Goal: Task Accomplishment & Management: Manage account settings

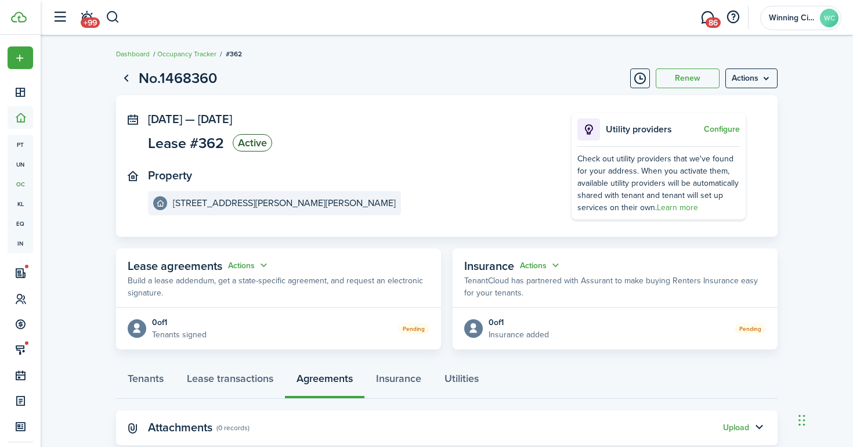
scroll to position [30, 0]
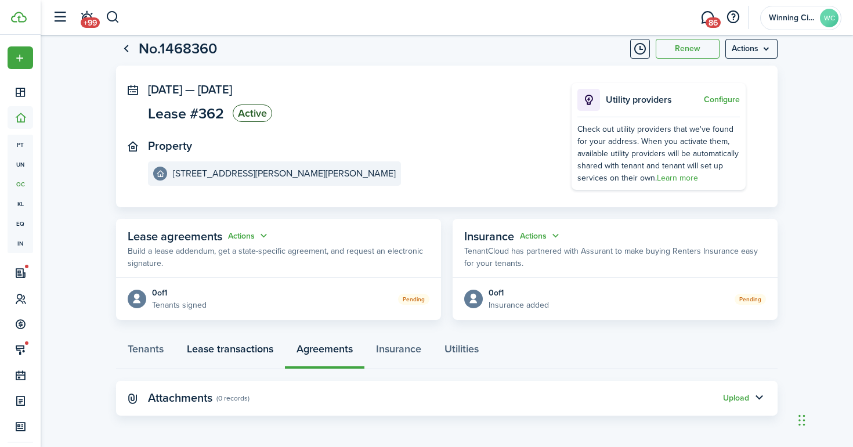
click at [237, 340] on link "Lease transactions" at bounding box center [230, 351] width 110 height 35
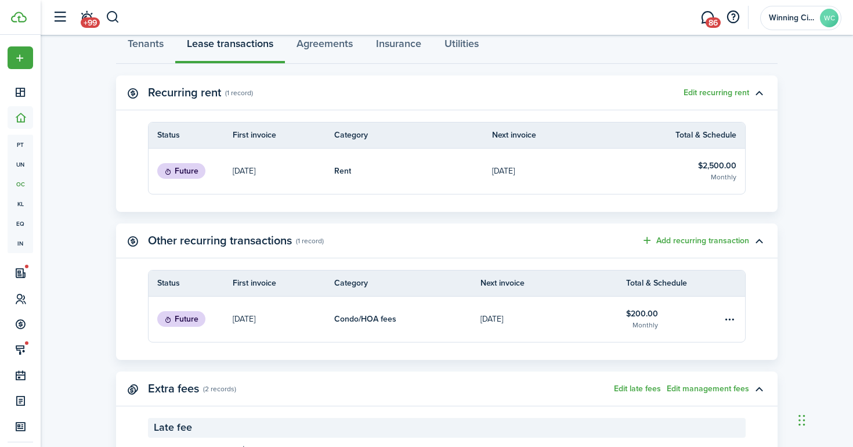
scroll to position [369, 0]
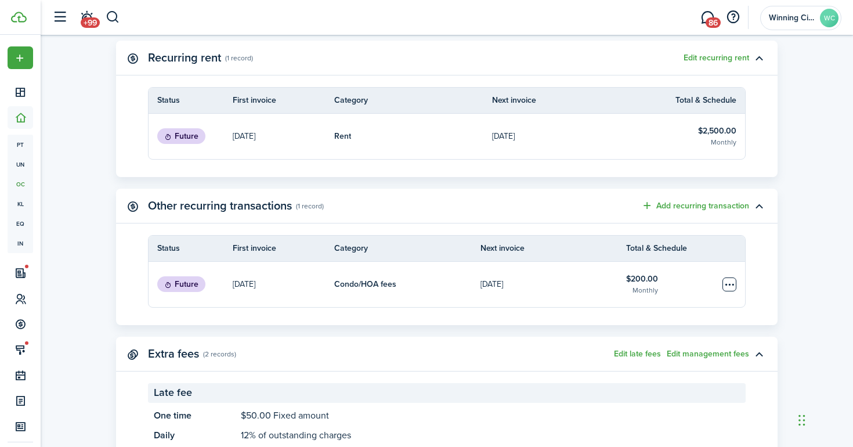
click at [729, 281] on table-menu-btn-icon "Open menu" at bounding box center [729, 284] width 14 height 14
click at [713, 322] on button "Delete" at bounding box center [686, 327] width 102 height 20
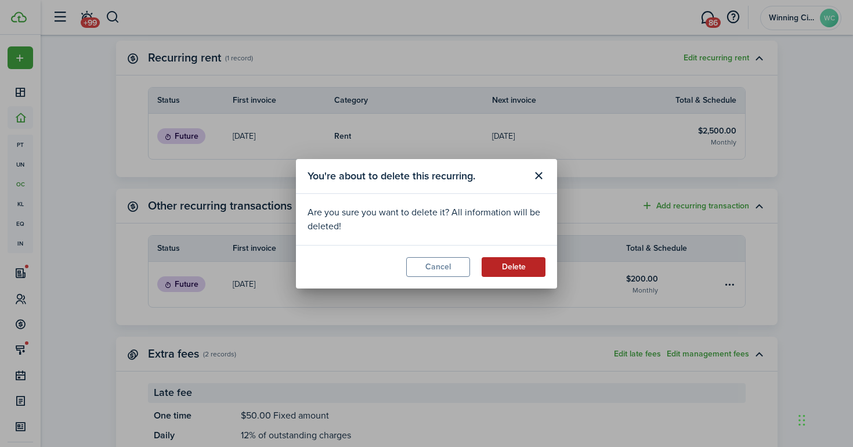
click at [520, 263] on button "Delete" at bounding box center [513, 267] width 64 height 20
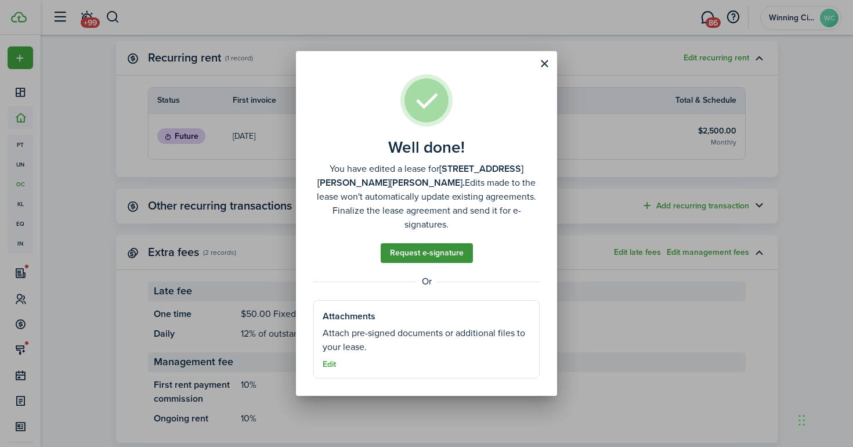
click at [438, 246] on link "Request e-signature" at bounding box center [426, 253] width 92 height 20
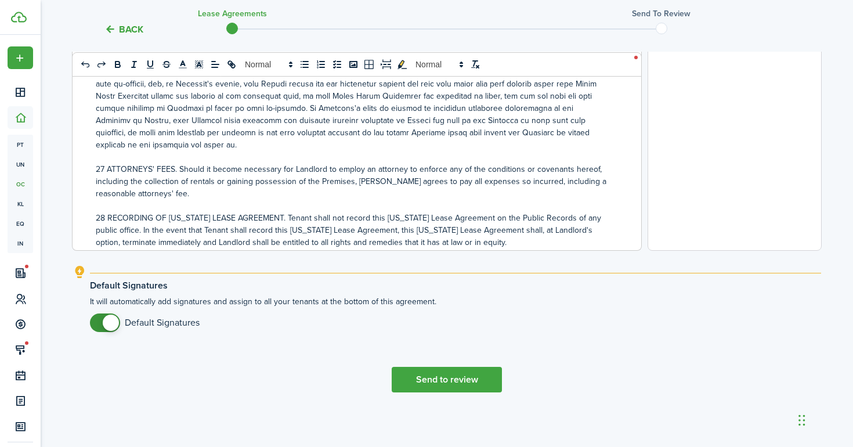
scroll to position [455, 0]
click at [466, 376] on button "Send to review" at bounding box center [447, 379] width 110 height 26
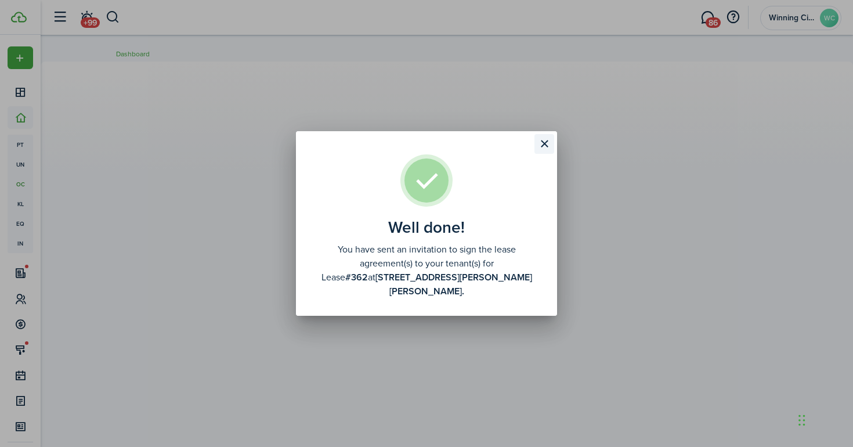
click at [542, 152] on button "Close modal" at bounding box center [544, 144] width 20 height 20
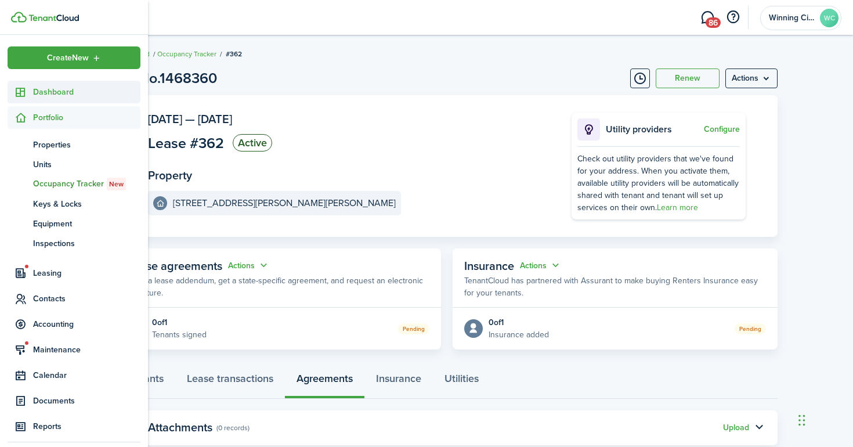
click at [48, 91] on span "Dashboard" at bounding box center [86, 92] width 107 height 12
